Goal: Task Accomplishment & Management: Manage account settings

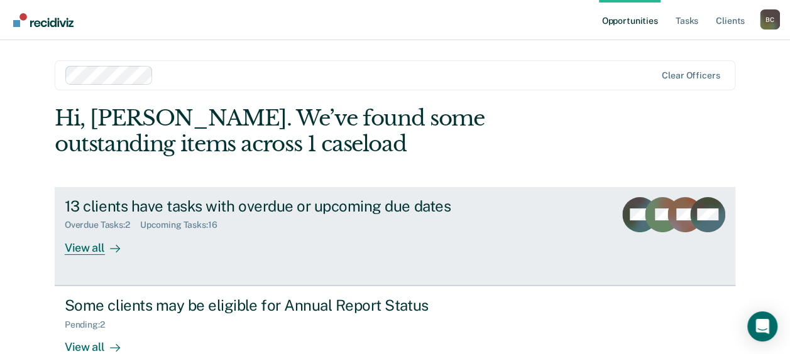
click at [118, 207] on div "13 clients have tasks with overdue or upcoming due dates" at bounding box center [285, 206] width 441 height 18
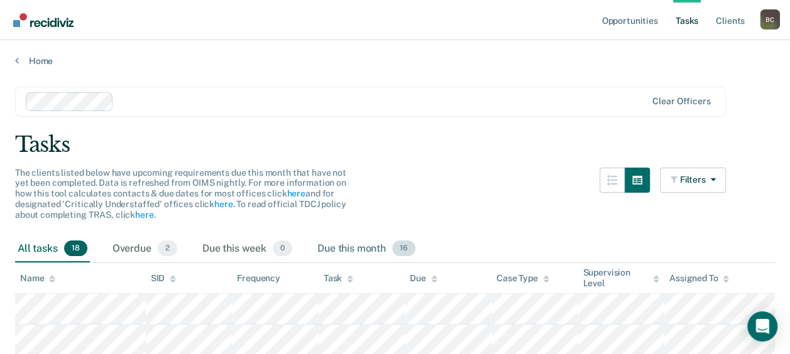
click at [348, 249] on div "Due this month 16" at bounding box center [366, 250] width 103 height 28
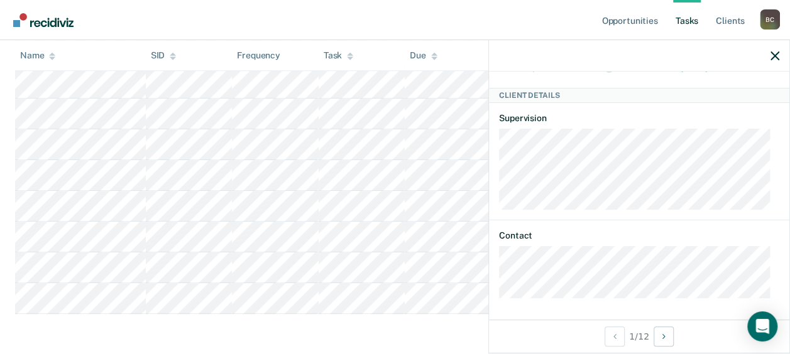
scroll to position [499, 0]
